Goal: Navigation & Orientation: Find specific page/section

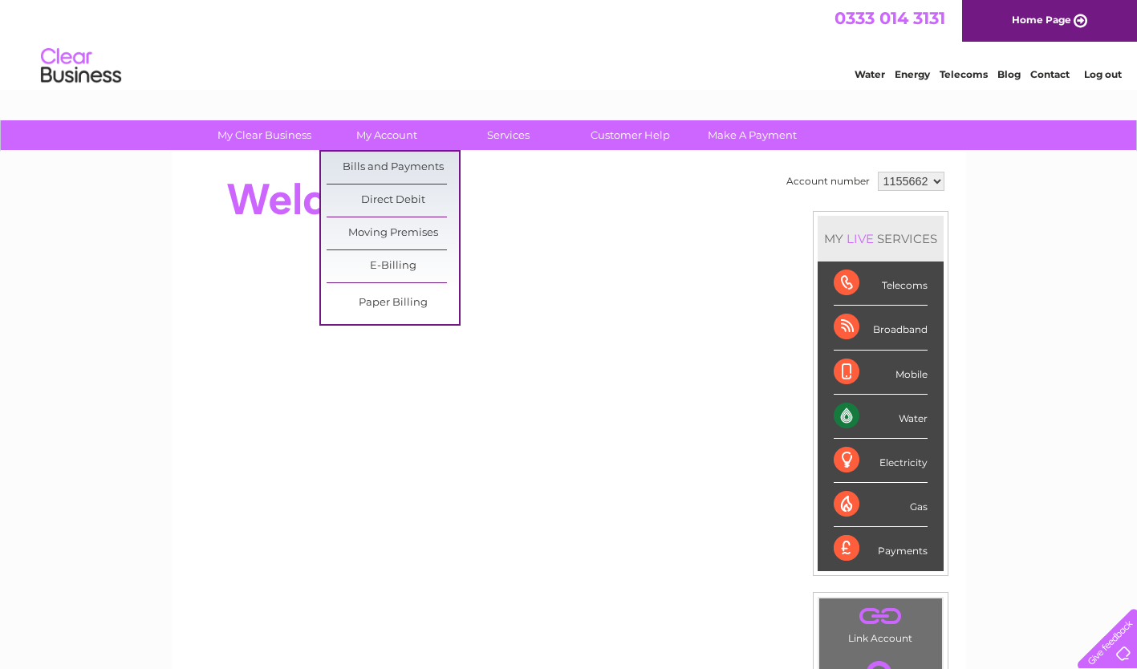
click at [384, 161] on link "Bills and Payments" at bounding box center [393, 168] width 132 height 32
click at [411, 161] on link "Bills and Payments" at bounding box center [393, 168] width 132 height 32
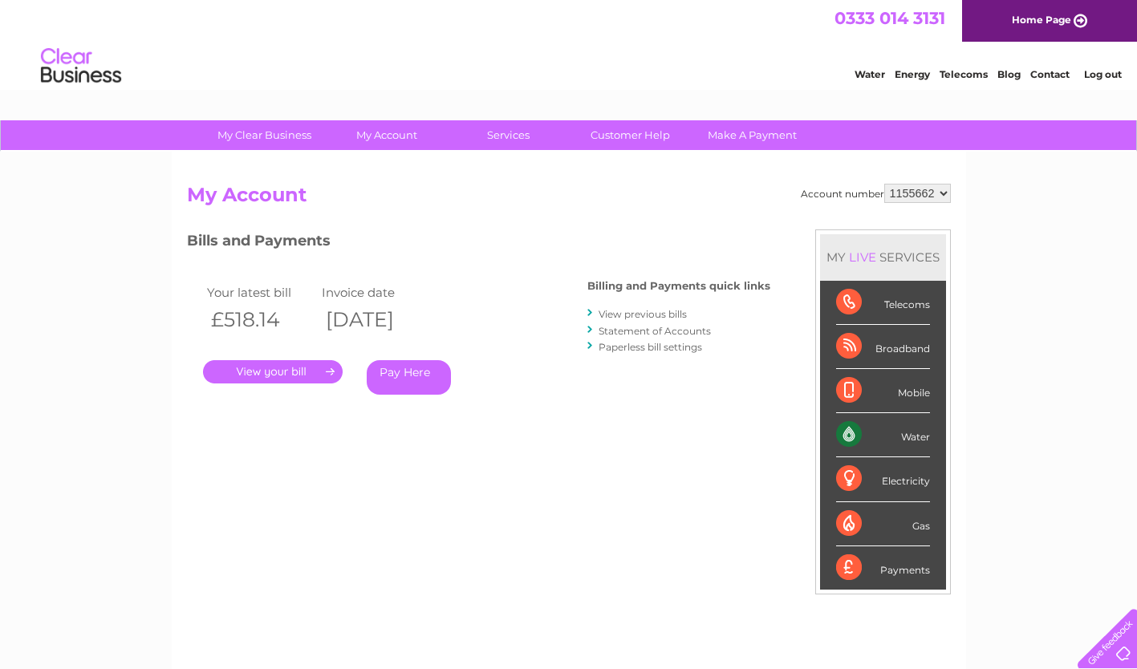
click at [634, 132] on link "Customer Help" at bounding box center [630, 135] width 132 height 30
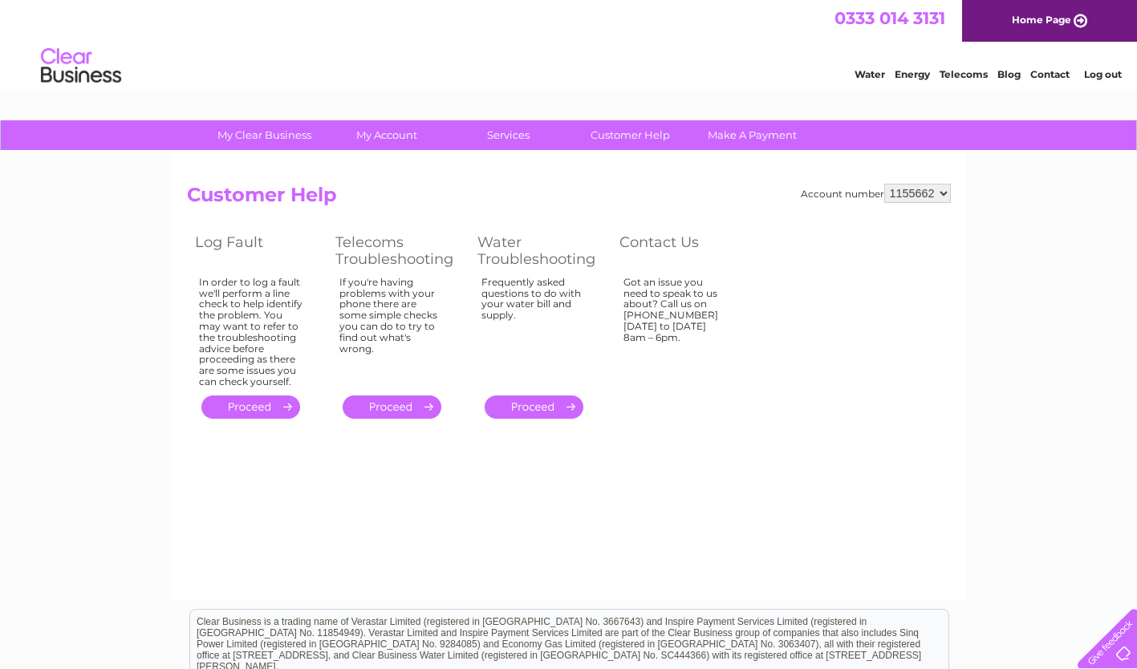
click at [1014, 20] on link "Home Page" at bounding box center [1049, 21] width 175 height 42
